Goal: Find specific page/section: Find specific page/section

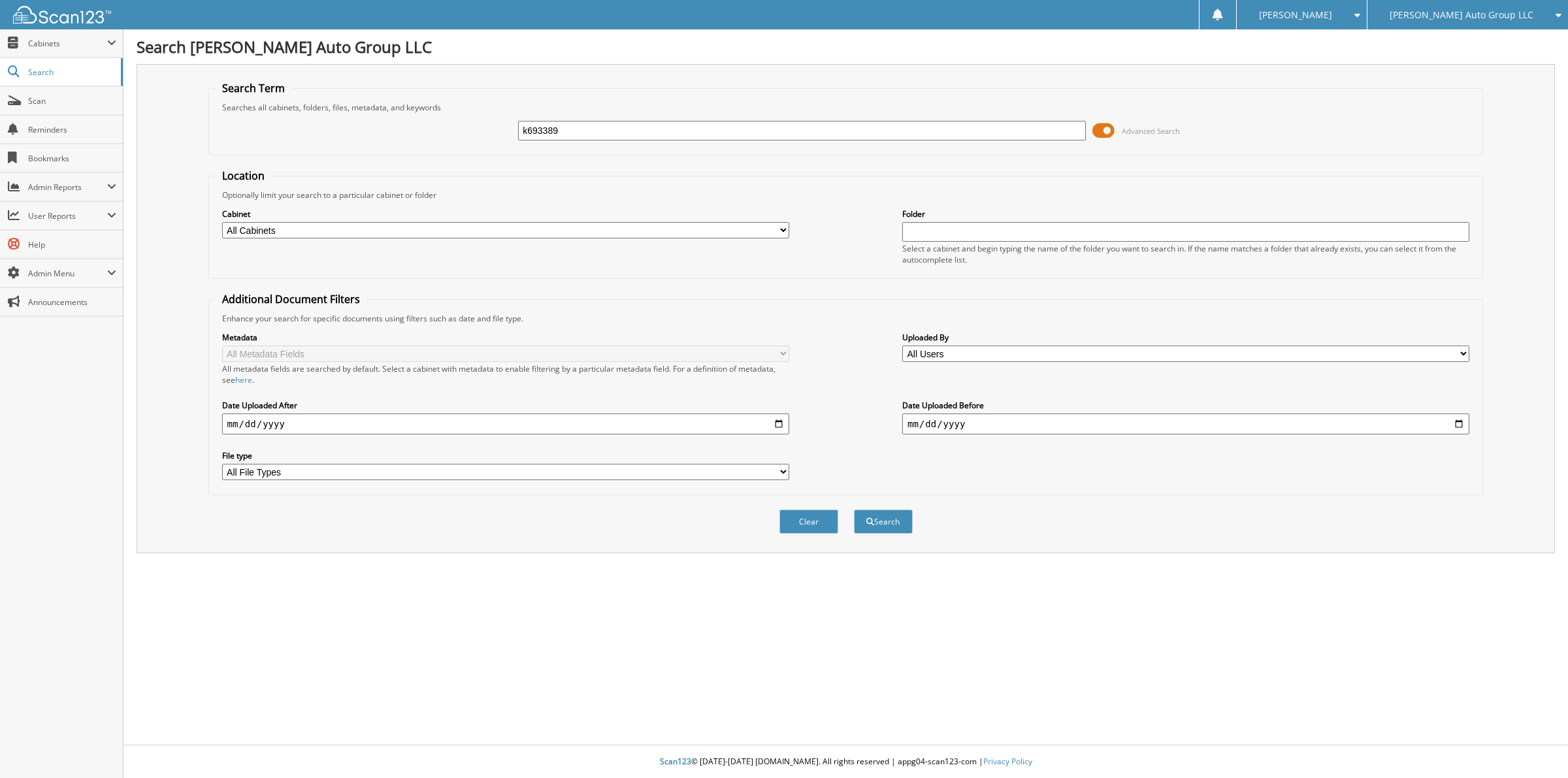
type input "k693389"
click at [854, 510] on button "Search" at bounding box center [883, 522] width 59 height 24
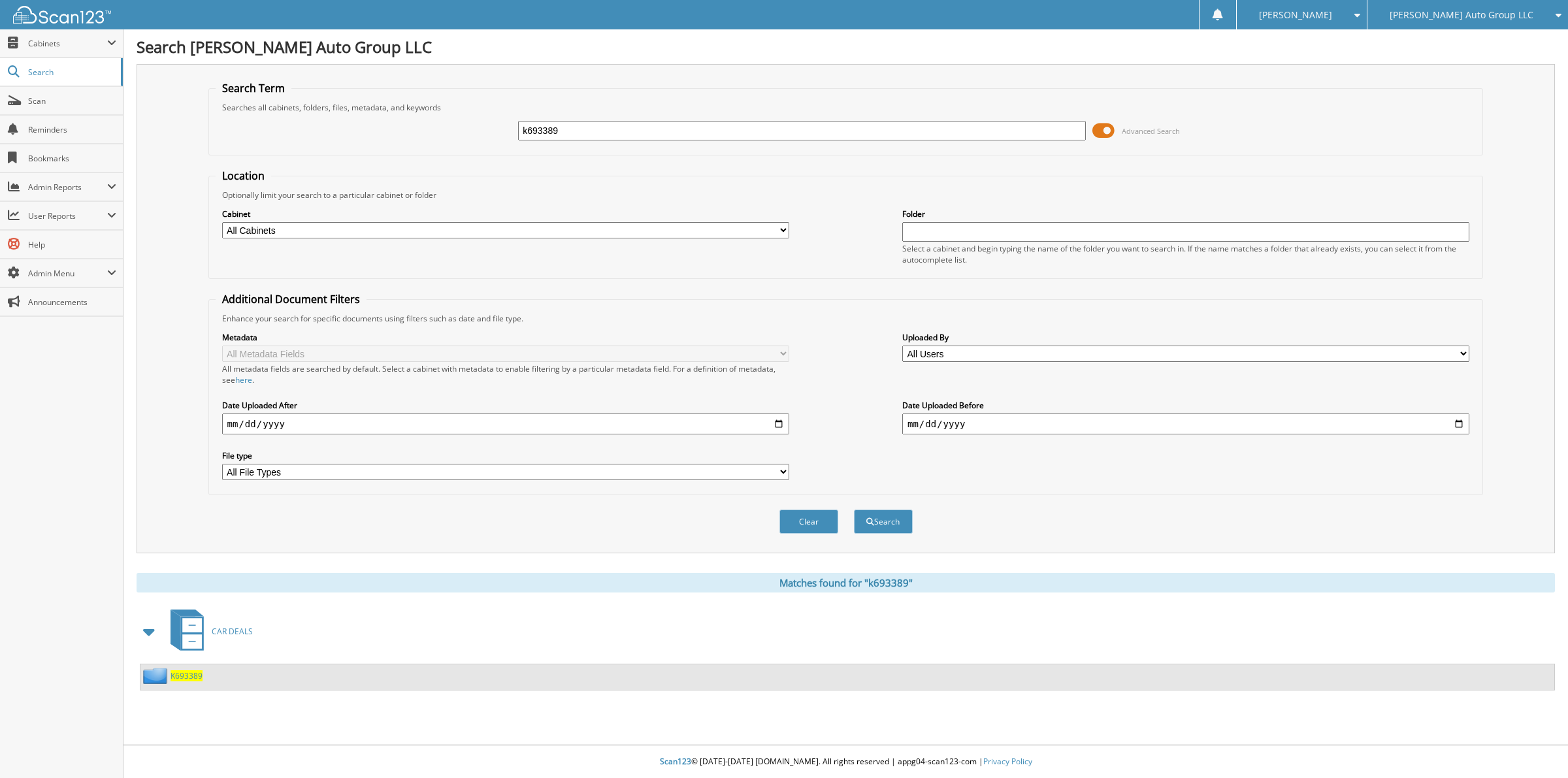
click at [187, 671] on span "K693389" at bounding box center [187, 676] width 32 height 11
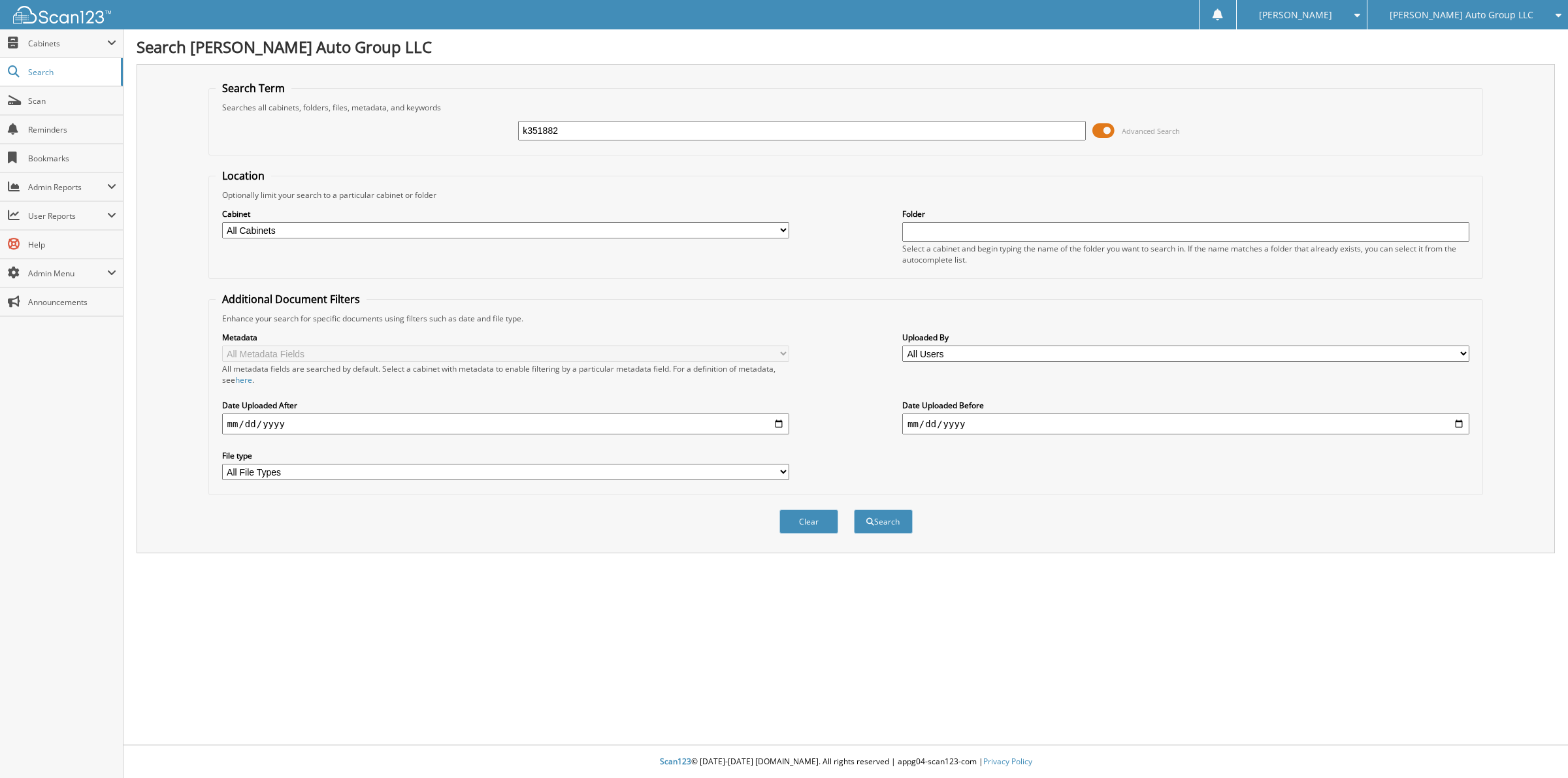
type input "k351882"
click at [854, 510] on button "Search" at bounding box center [883, 522] width 59 height 24
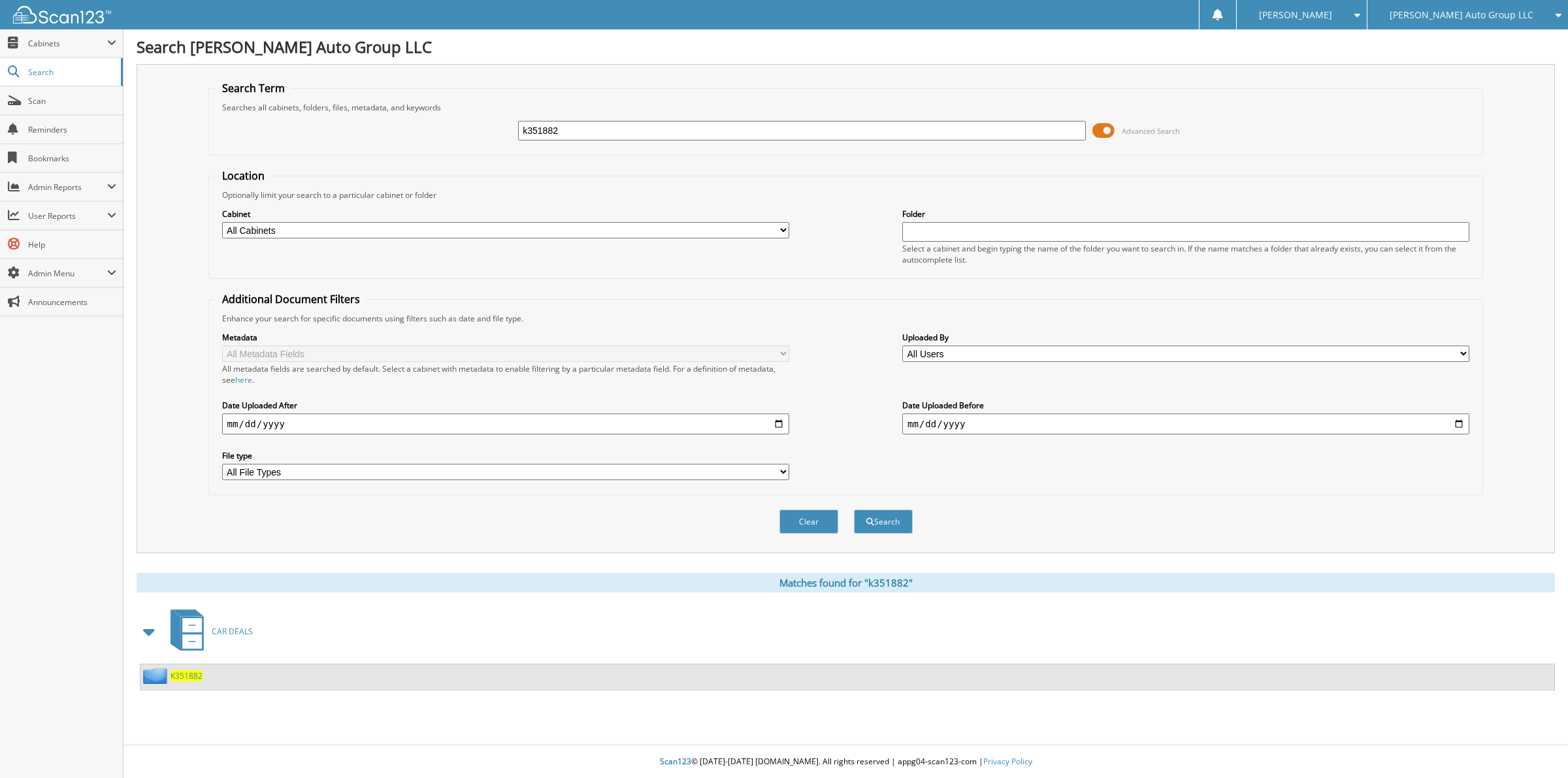
click at [187, 671] on span "K351882" at bounding box center [187, 676] width 32 height 11
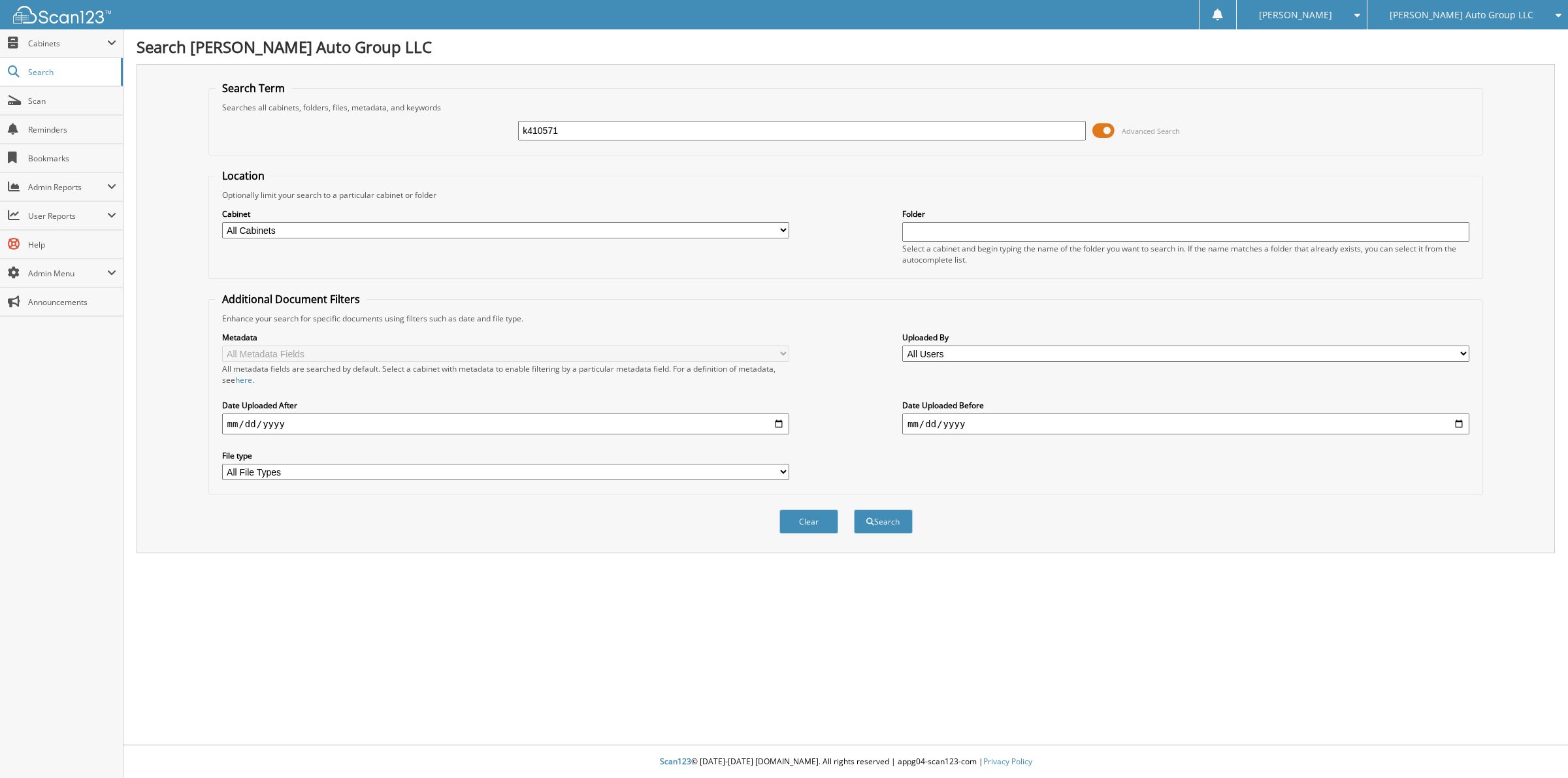
type input "k410571"
click at [854, 510] on button "Search" at bounding box center [883, 522] width 59 height 24
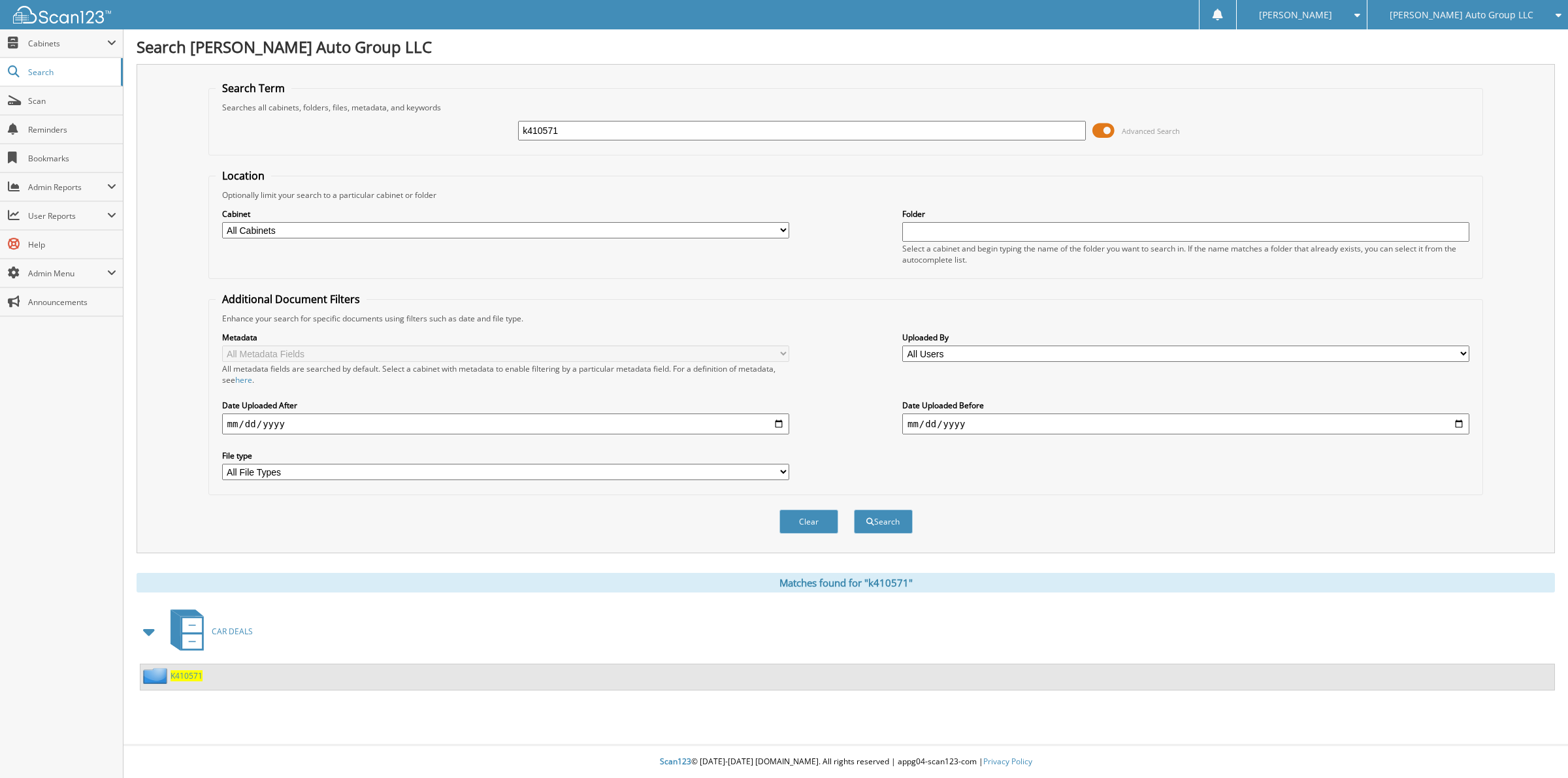
click at [185, 671] on span "K410571" at bounding box center [187, 676] width 32 height 11
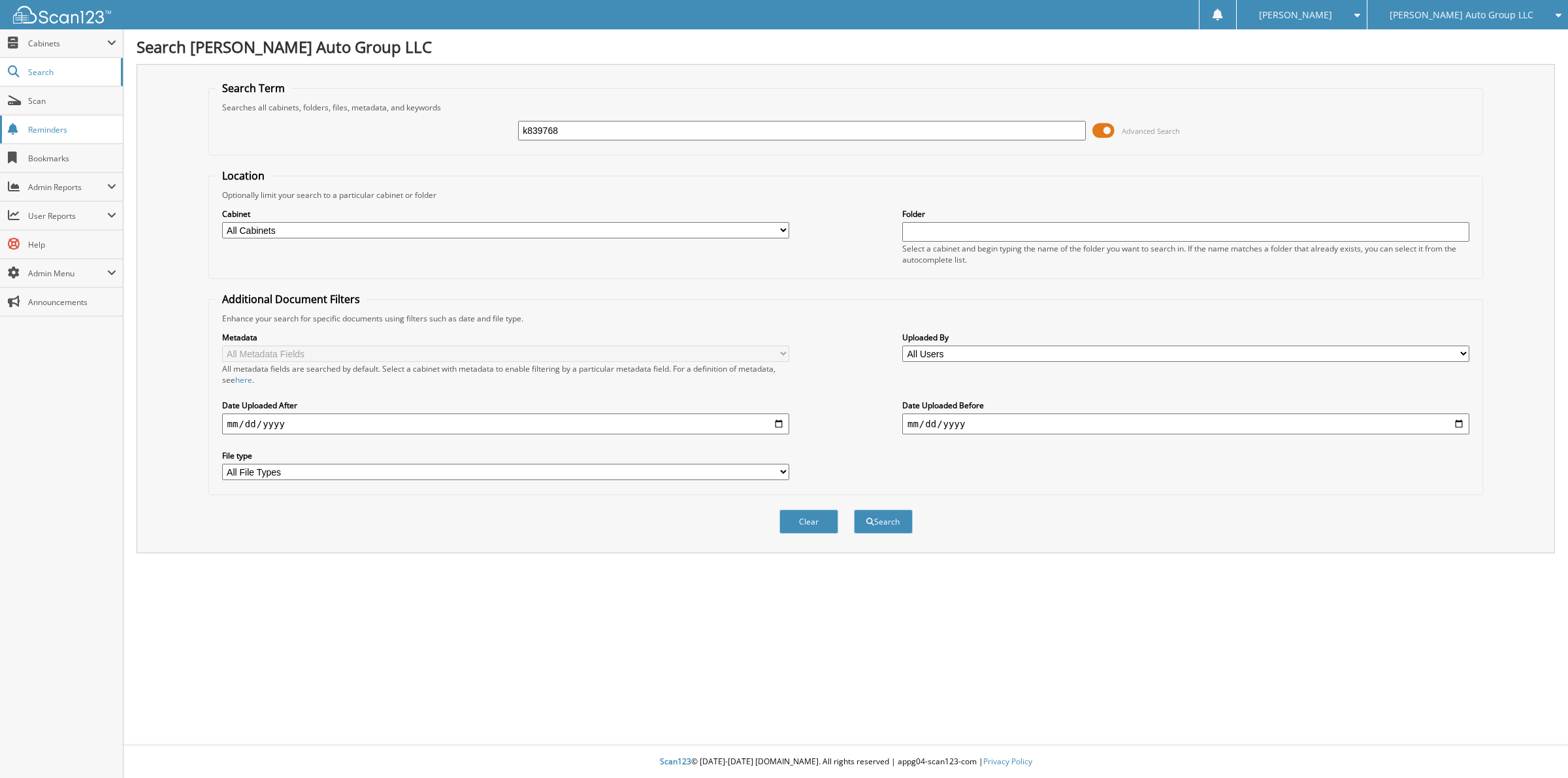
type input "k839768"
click at [854, 510] on button "Search" at bounding box center [883, 522] width 59 height 24
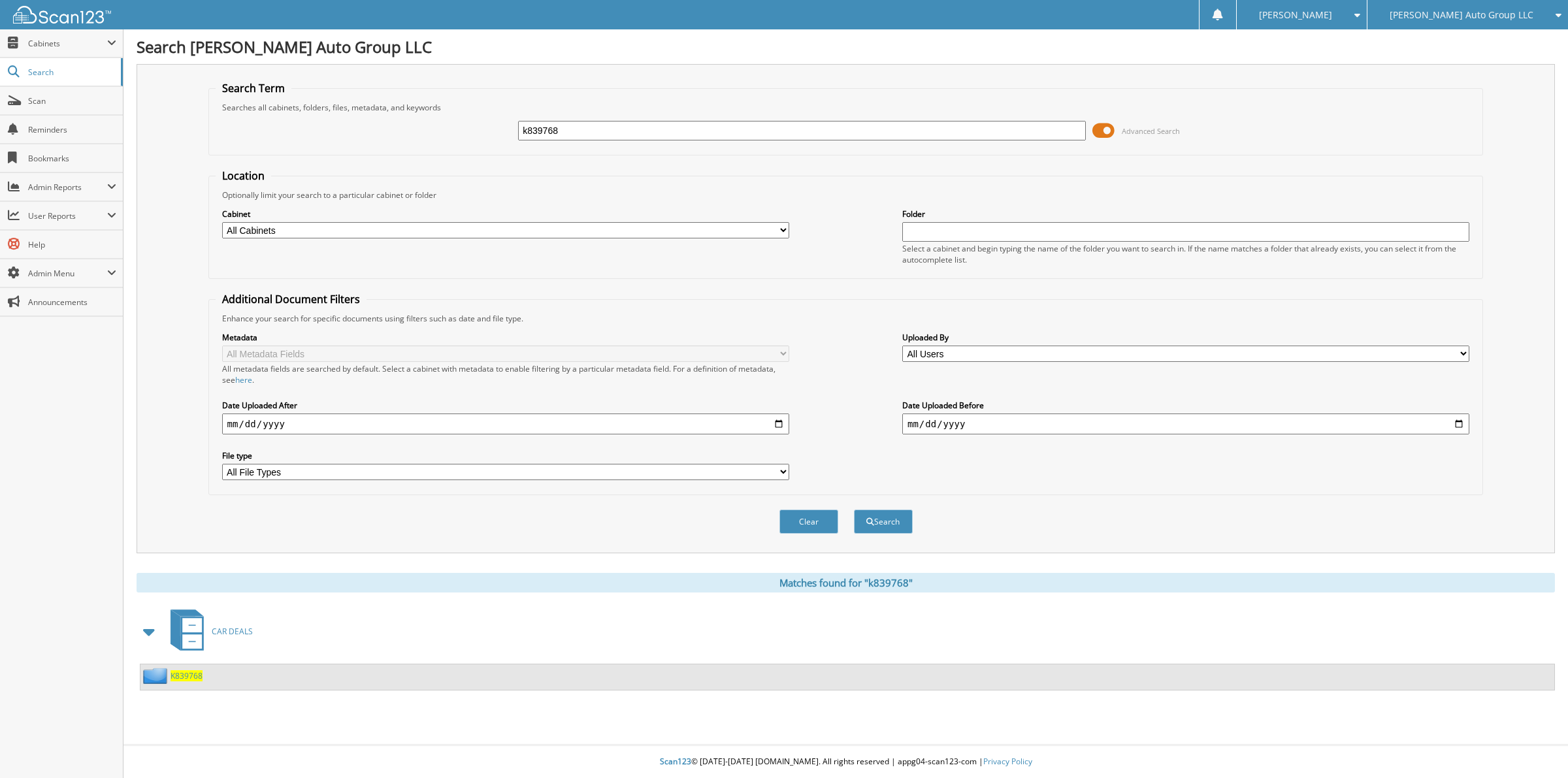
click at [183, 671] on span "K839768" at bounding box center [187, 676] width 32 height 11
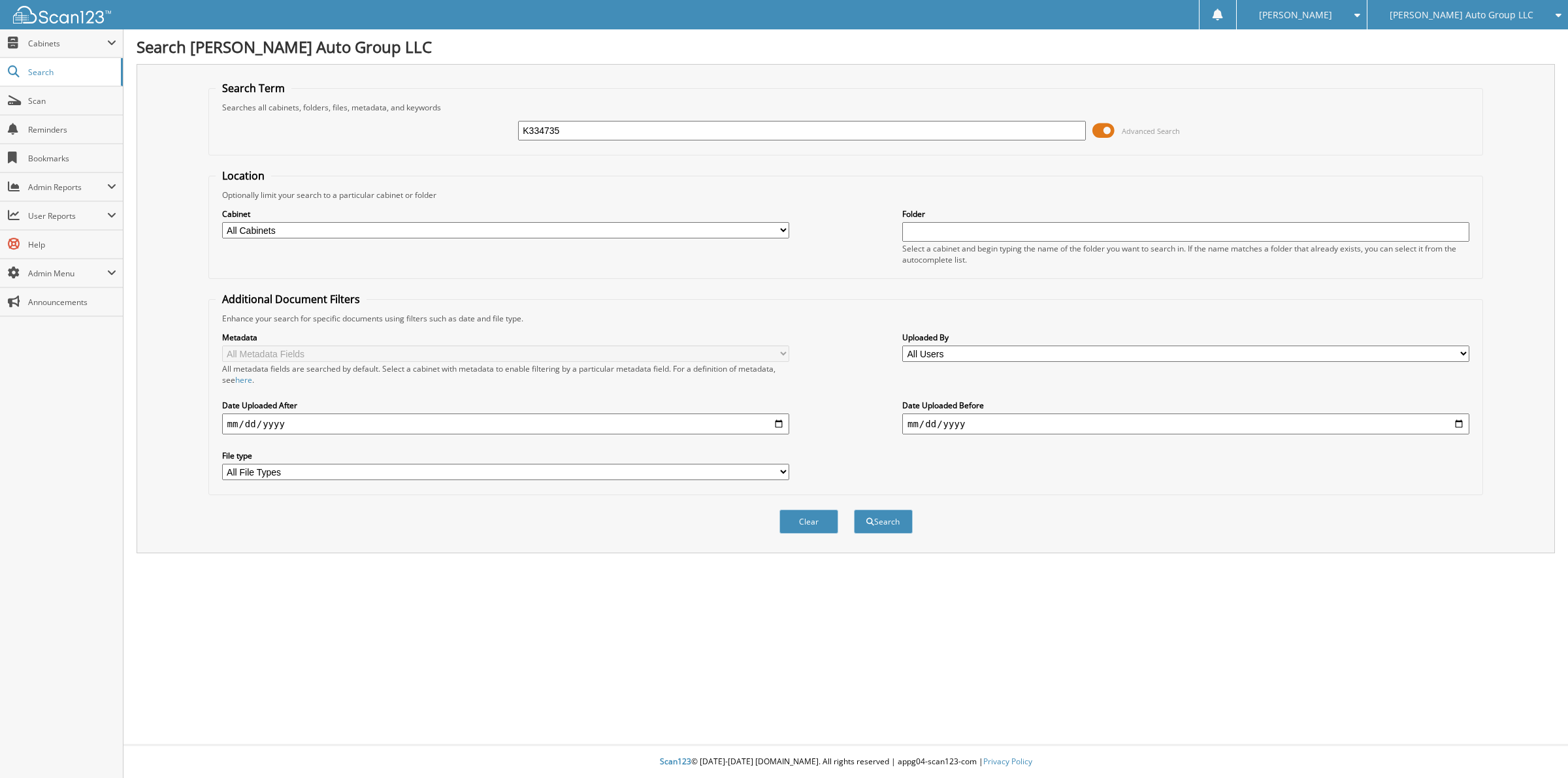
type input "K334735"
click at [854, 510] on button "Search" at bounding box center [883, 522] width 59 height 24
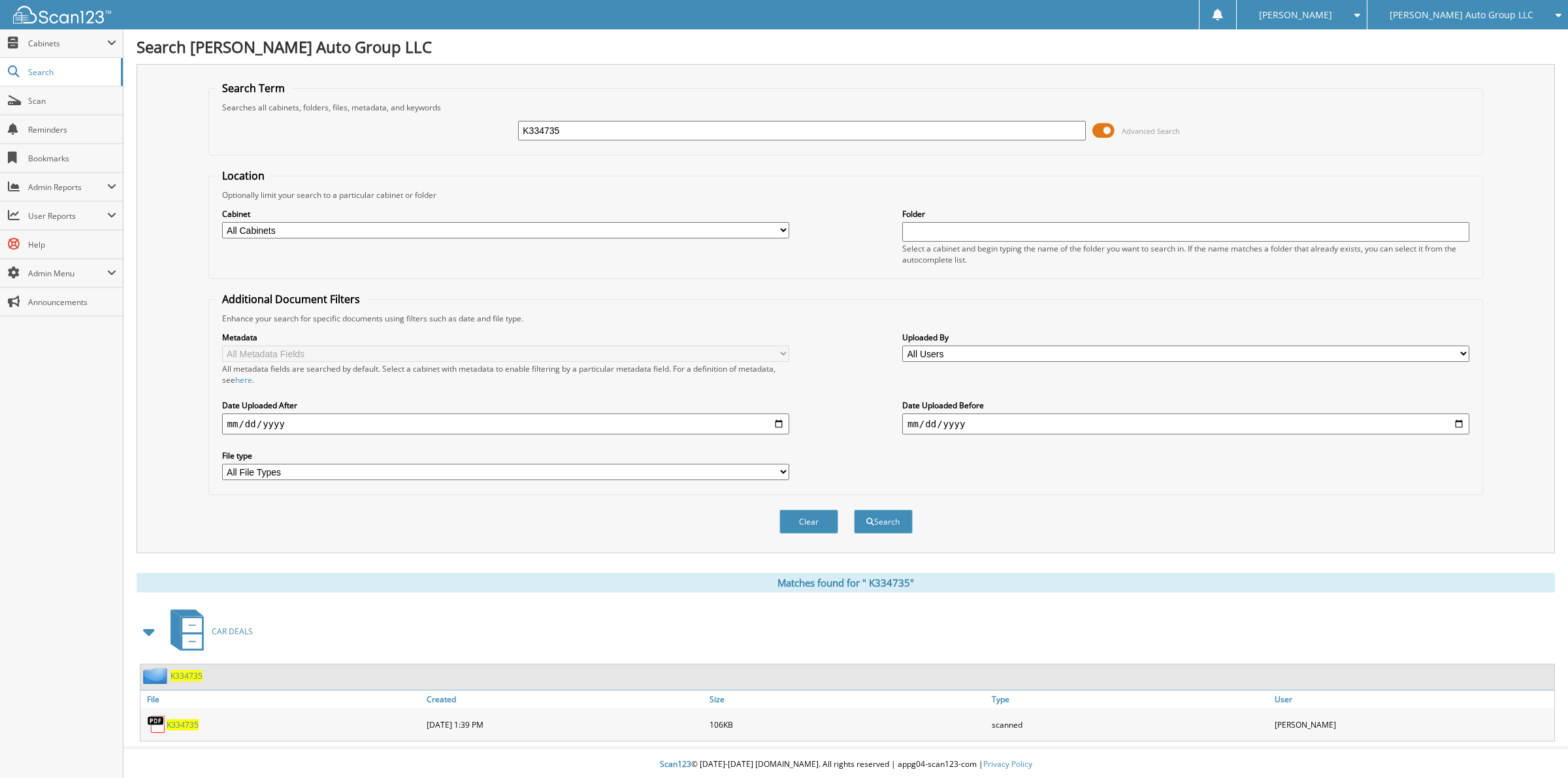
click at [185, 671] on span "K 3 3 4 7 3 5" at bounding box center [187, 676] width 32 height 11
